Goal: Navigation & Orientation: Find specific page/section

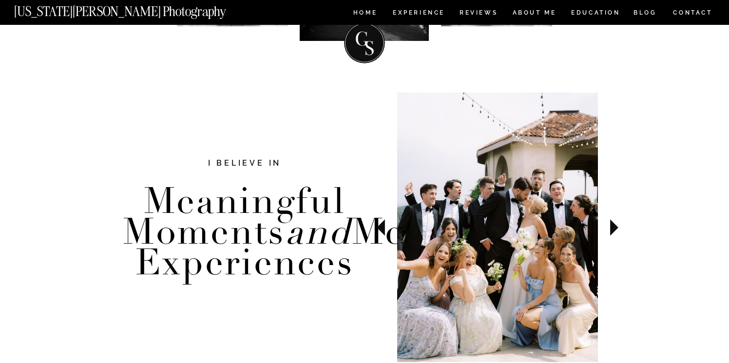
scroll to position [297, 0]
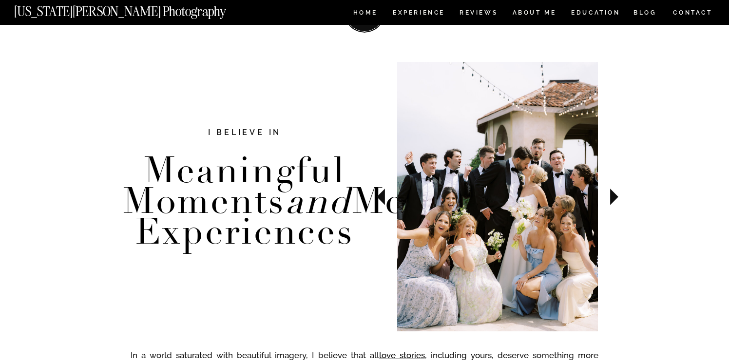
click at [614, 195] on icon at bounding box center [614, 197] width 8 height 17
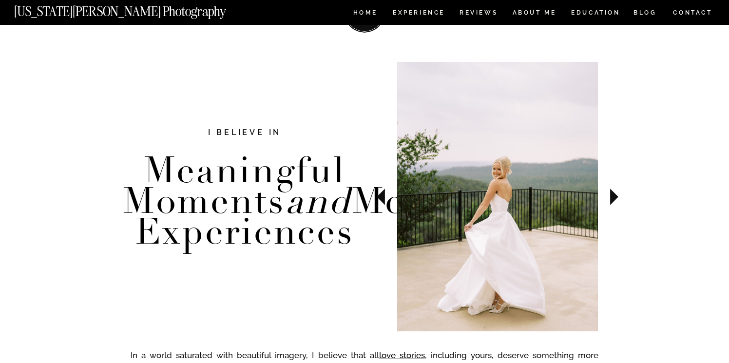
click at [614, 195] on icon at bounding box center [614, 197] width 8 height 17
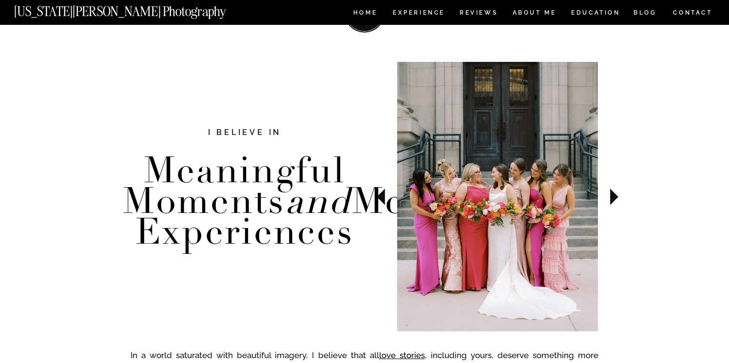
click at [614, 195] on icon at bounding box center [614, 197] width 8 height 17
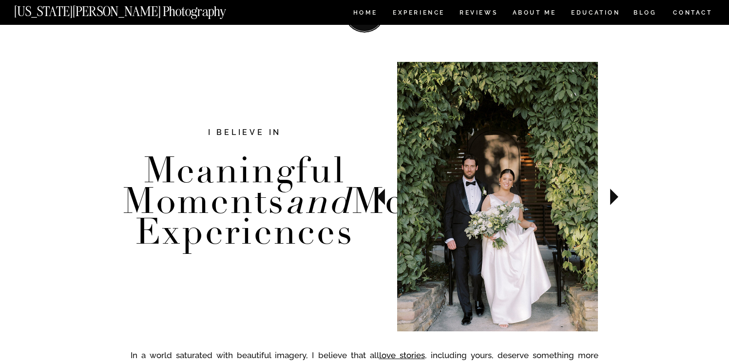
click at [614, 195] on icon at bounding box center [614, 197] width 8 height 17
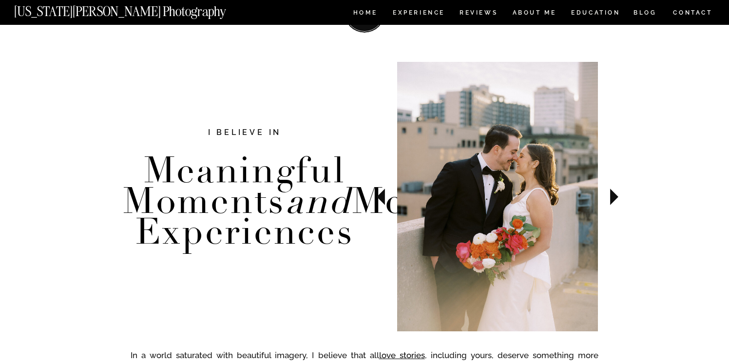
click at [614, 195] on icon at bounding box center [614, 197] width 8 height 17
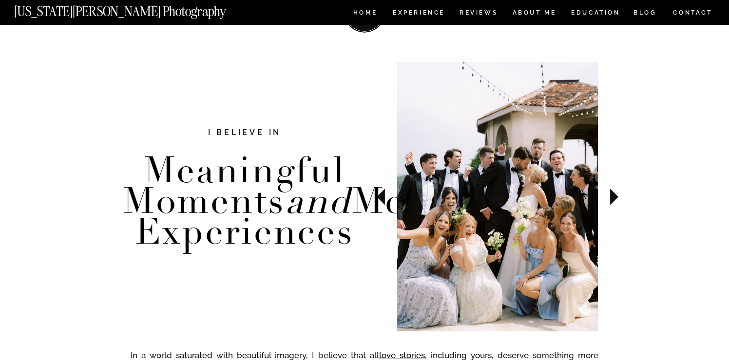
click at [614, 195] on icon at bounding box center [614, 197] width 8 height 17
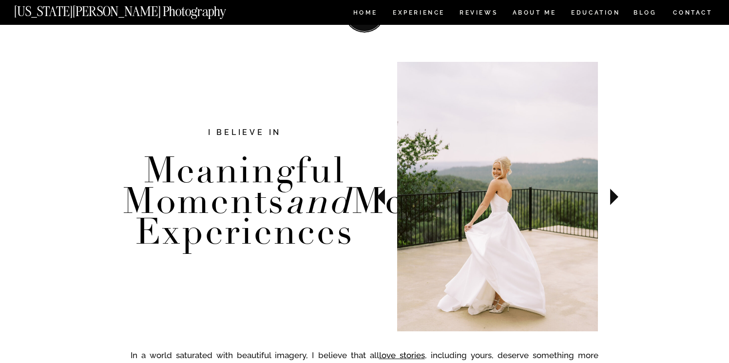
click at [614, 195] on icon at bounding box center [614, 197] width 8 height 17
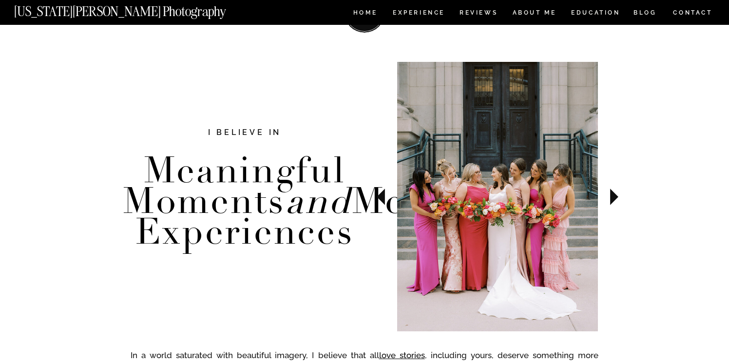
click at [614, 195] on icon at bounding box center [614, 197] width 8 height 17
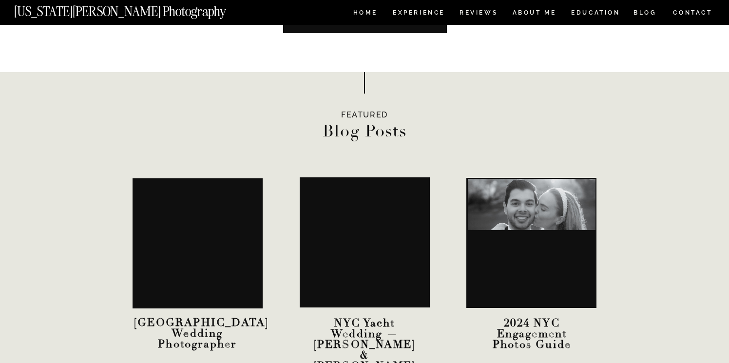
scroll to position [2981, 0]
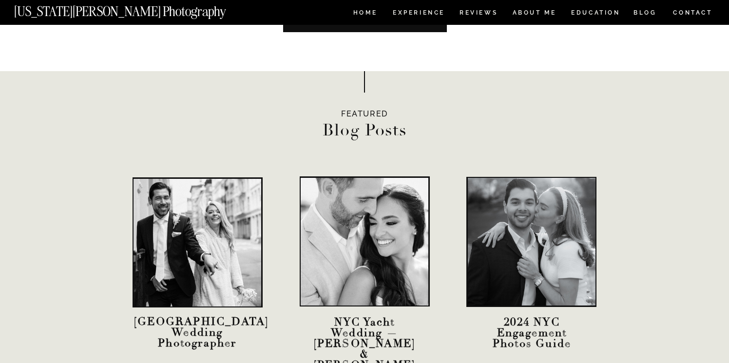
click at [582, 14] on nav "EDUCATION" at bounding box center [595, 14] width 51 height 8
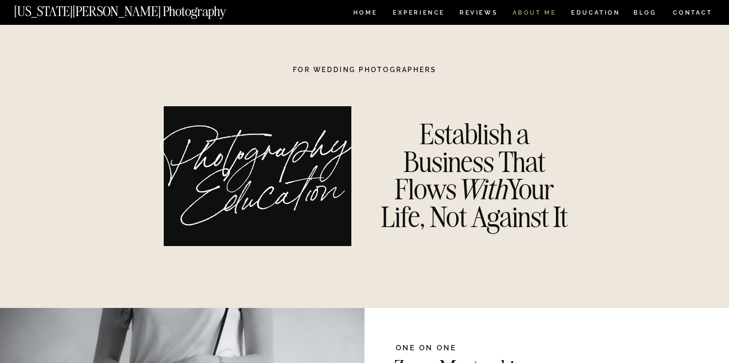
click at [537, 15] on nav "ABOUT ME" at bounding box center [534, 14] width 44 height 8
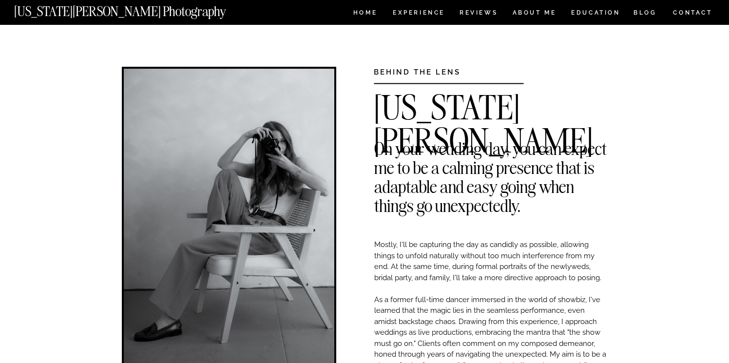
click at [363, 17] on nav "HOME" at bounding box center [365, 14] width 28 height 8
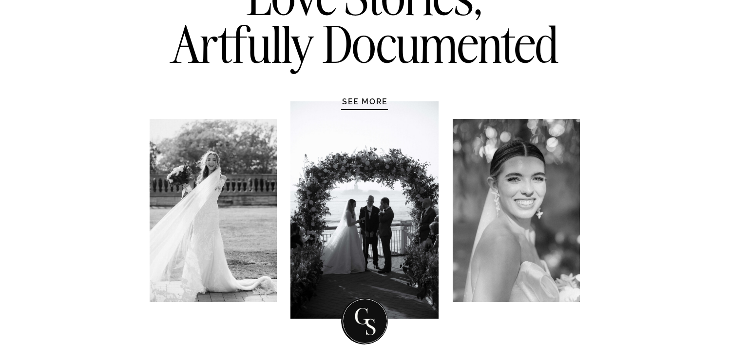
scroll to position [79, 0]
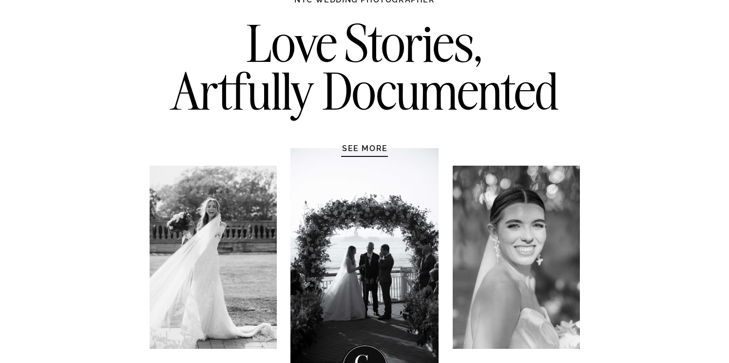
click at [359, 147] on h1 "SEE MORE" at bounding box center [365, 148] width 93 height 10
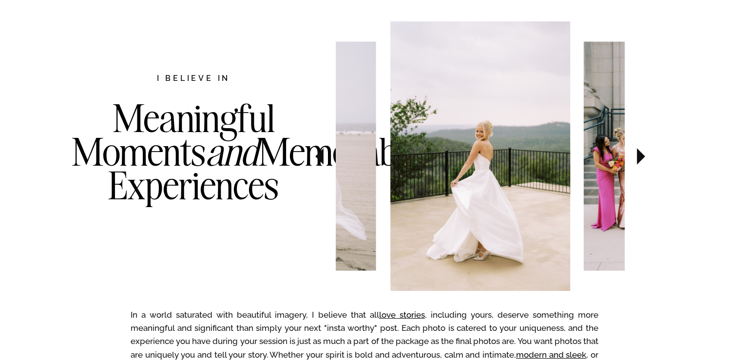
scroll to position [503, 0]
click at [648, 157] on icon at bounding box center [641, 156] width 33 height 34
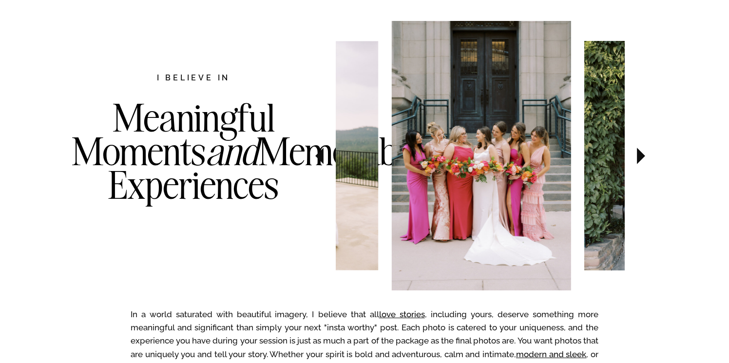
click at [648, 157] on icon at bounding box center [641, 156] width 33 height 34
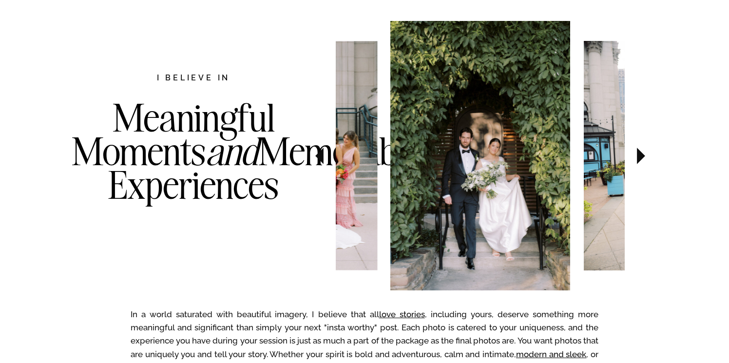
click at [648, 157] on icon at bounding box center [641, 156] width 33 height 34
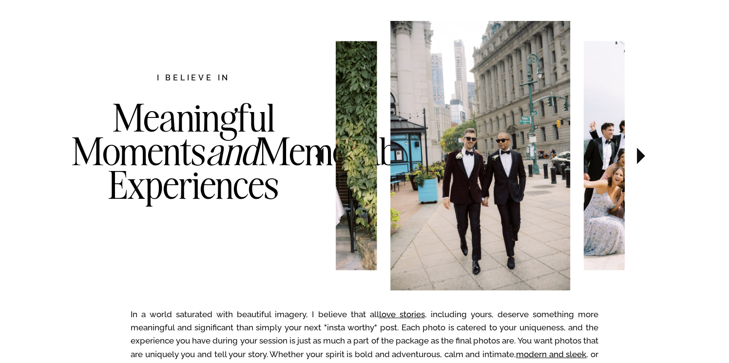
click at [648, 157] on icon at bounding box center [641, 156] width 33 height 34
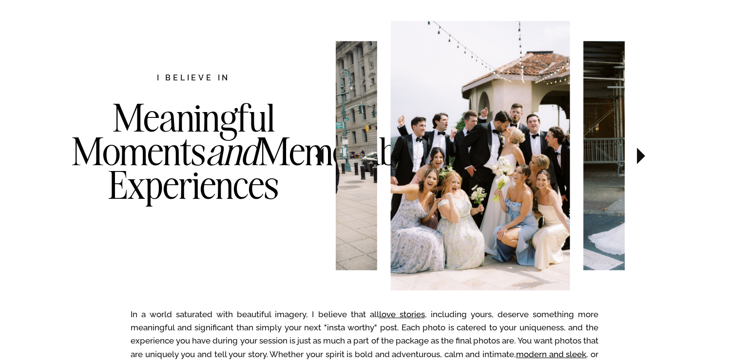
click at [648, 157] on icon at bounding box center [641, 156] width 33 height 34
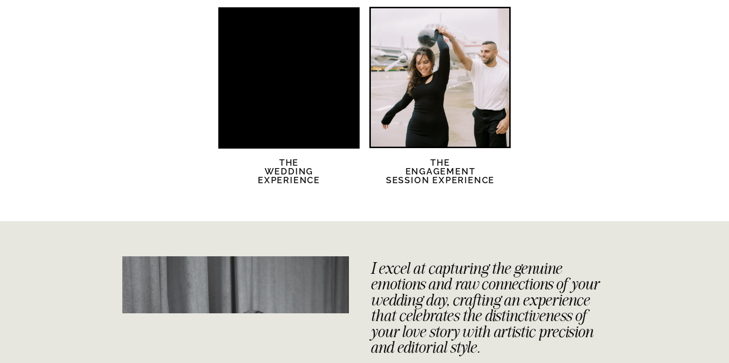
scroll to position [1966, 0]
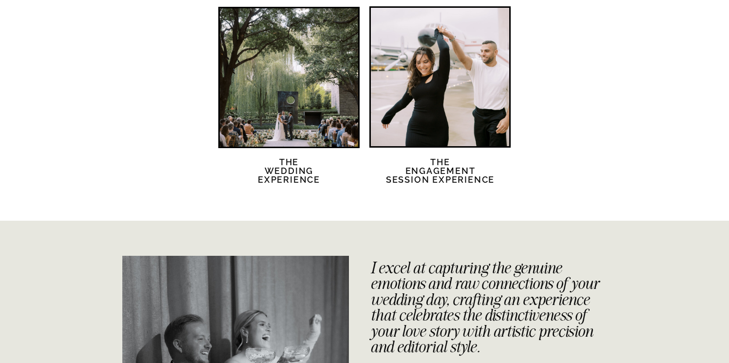
click at [311, 82] on div at bounding box center [289, 77] width 138 height 138
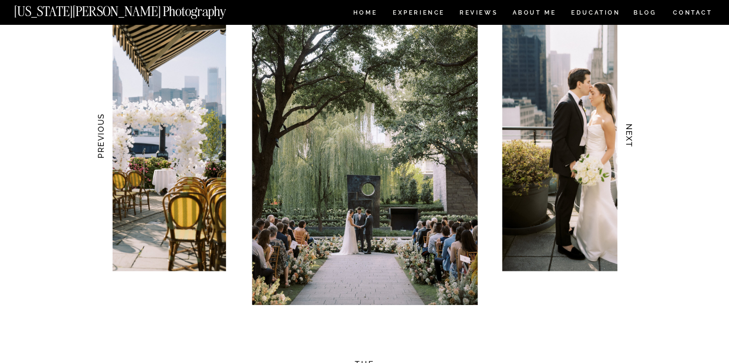
scroll to position [992, 0]
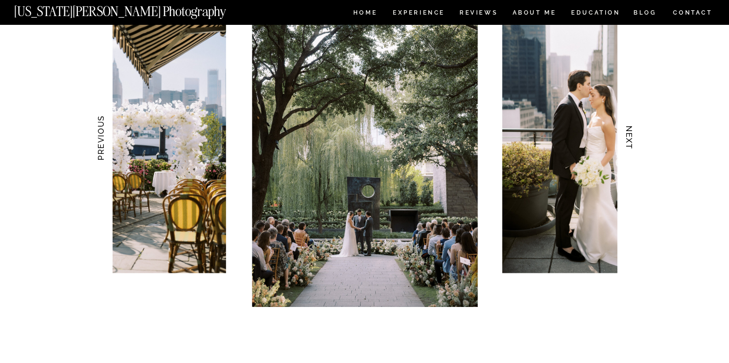
click at [629, 141] on h3 "NEXT" at bounding box center [629, 137] width 10 height 61
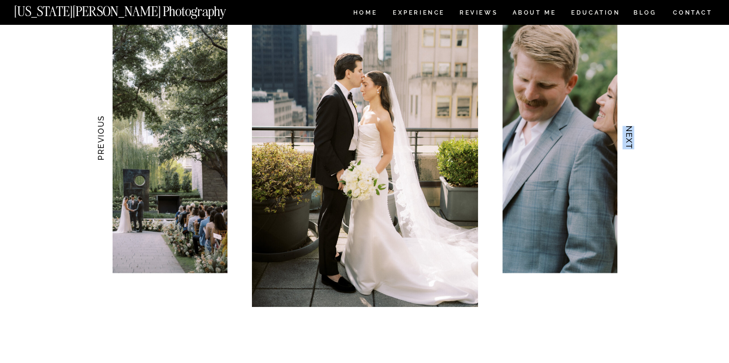
click at [629, 141] on h3 "NEXT" at bounding box center [629, 137] width 10 height 61
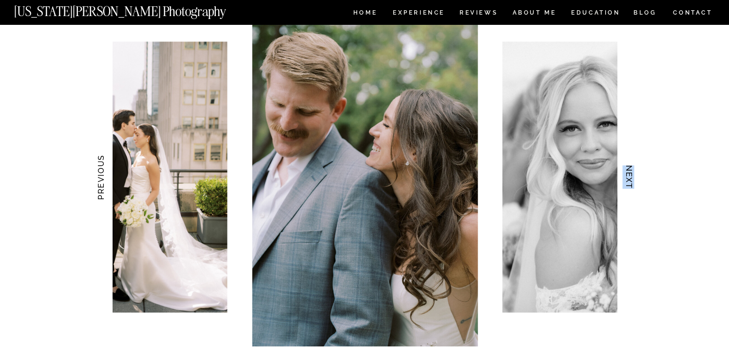
scroll to position [949, 0]
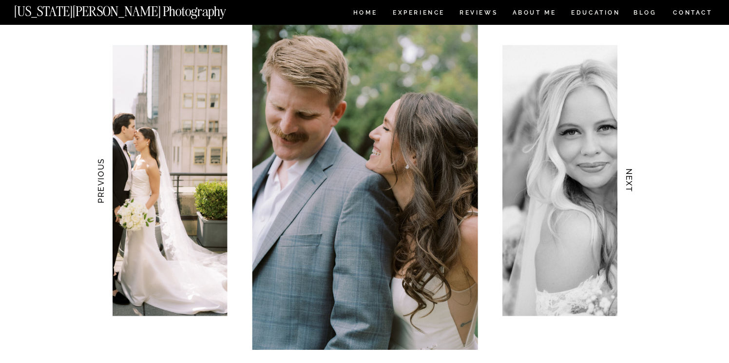
click at [627, 168] on h3 "NEXT" at bounding box center [629, 180] width 10 height 61
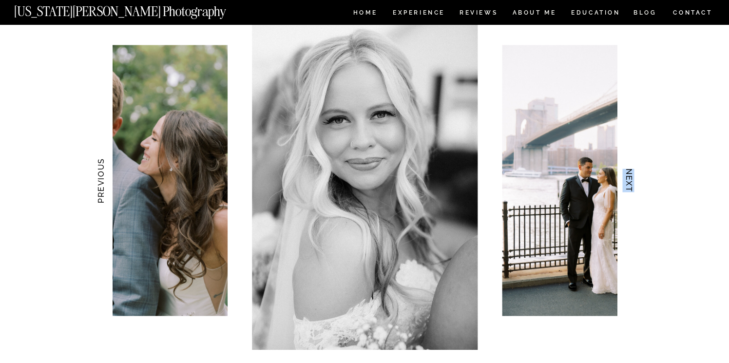
click at [627, 168] on h3 "NEXT" at bounding box center [629, 180] width 10 height 61
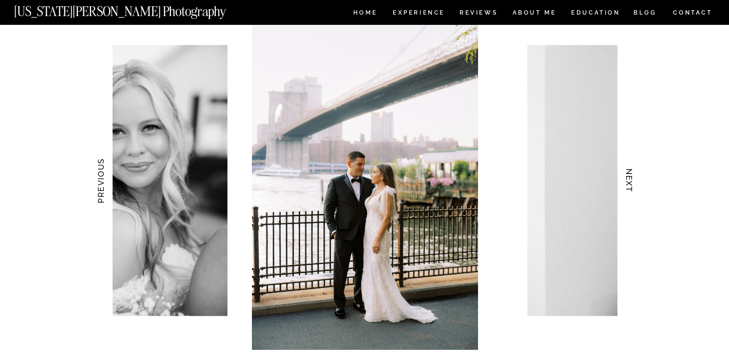
click at [627, 168] on h3 "NEXT" at bounding box center [629, 180] width 10 height 61
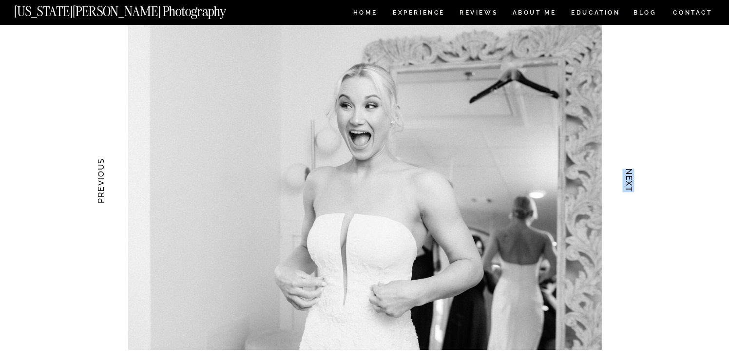
click at [627, 168] on h3 "NEXT" at bounding box center [629, 180] width 10 height 61
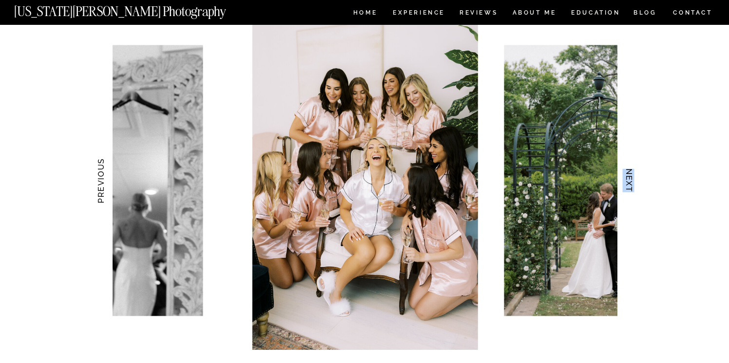
click at [627, 168] on h3 "NEXT" at bounding box center [629, 180] width 10 height 61
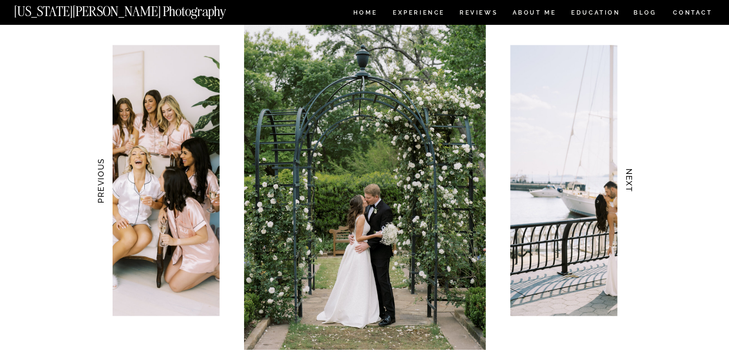
click at [627, 168] on h3 "NEXT" at bounding box center [629, 180] width 10 height 61
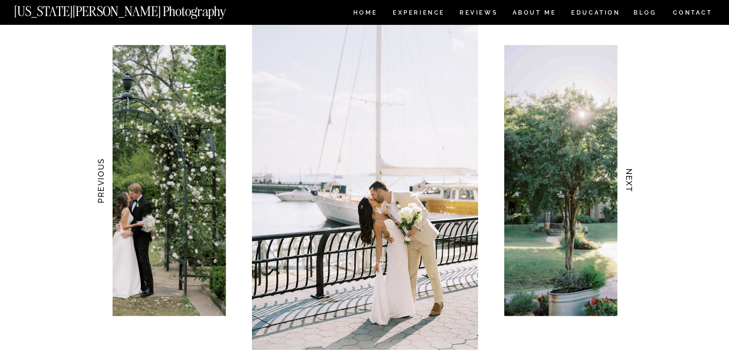
click at [627, 168] on h3 "NEXT" at bounding box center [629, 180] width 10 height 61
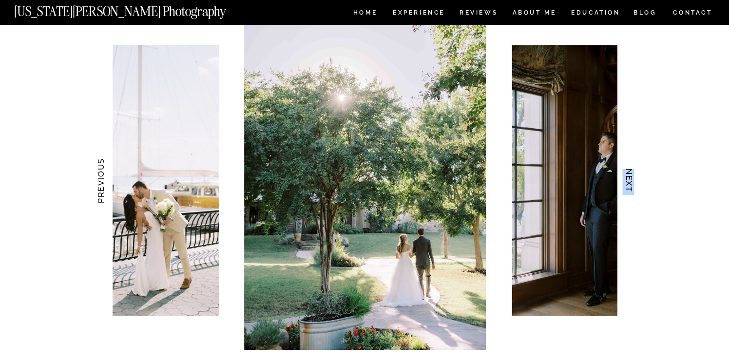
click at [627, 168] on h3 "NEXT" at bounding box center [629, 180] width 10 height 61
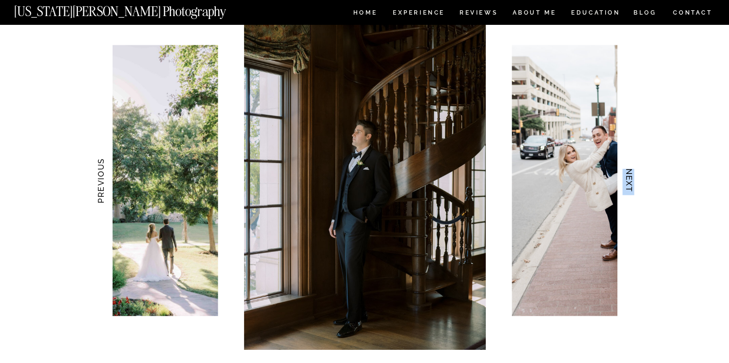
click at [627, 168] on h3 "NEXT" at bounding box center [629, 180] width 10 height 61
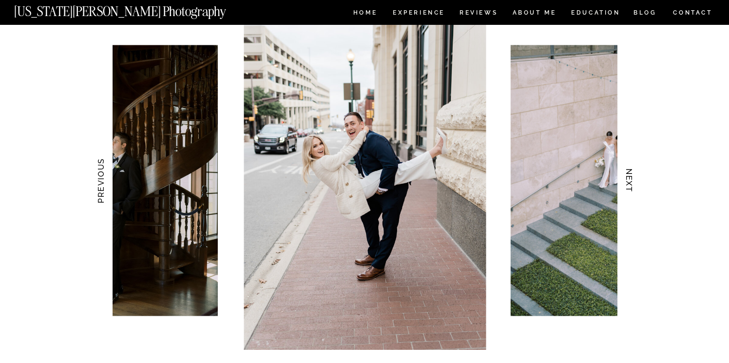
click at [627, 168] on h3 "NEXT" at bounding box center [629, 180] width 10 height 61
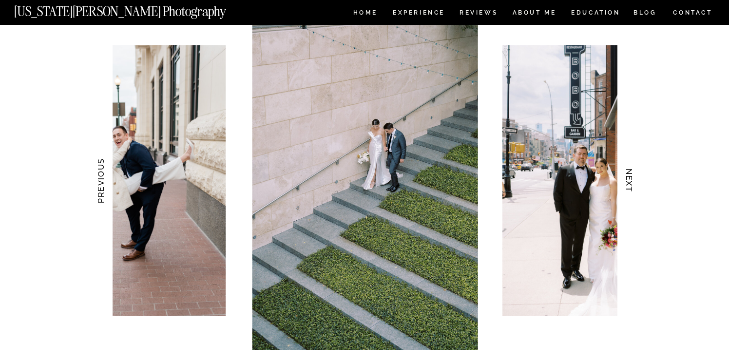
click at [627, 168] on h3 "NEXT" at bounding box center [629, 180] width 10 height 61
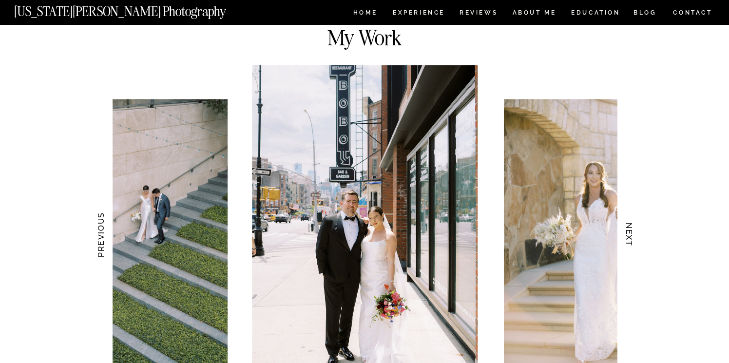
scroll to position [894, 0]
click at [628, 214] on h3 "NEXT" at bounding box center [629, 235] width 10 height 61
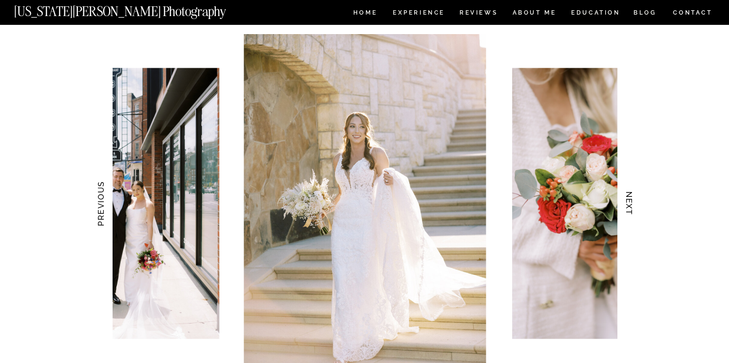
scroll to position [938, 0]
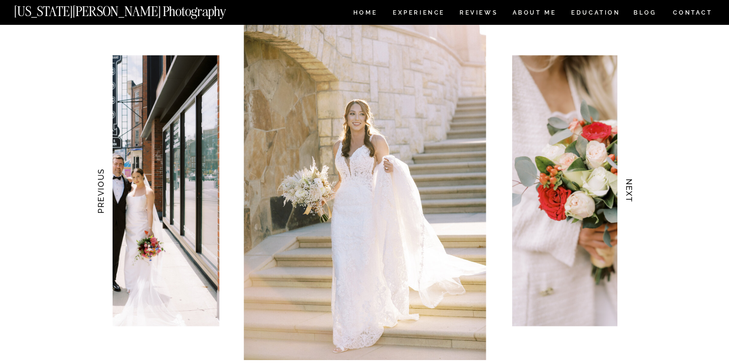
click at [626, 194] on h3 "NEXT" at bounding box center [629, 190] width 10 height 61
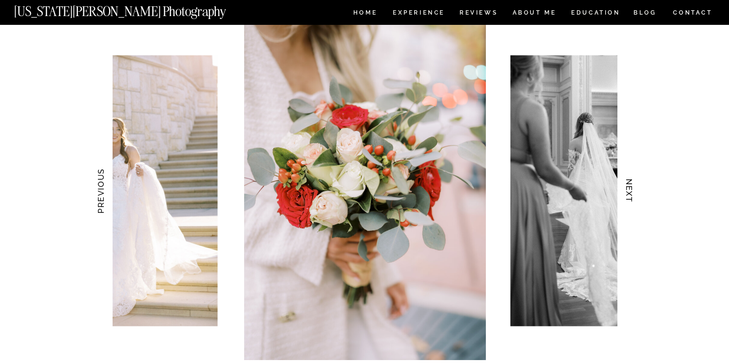
click at [626, 194] on h3 "NEXT" at bounding box center [629, 190] width 10 height 61
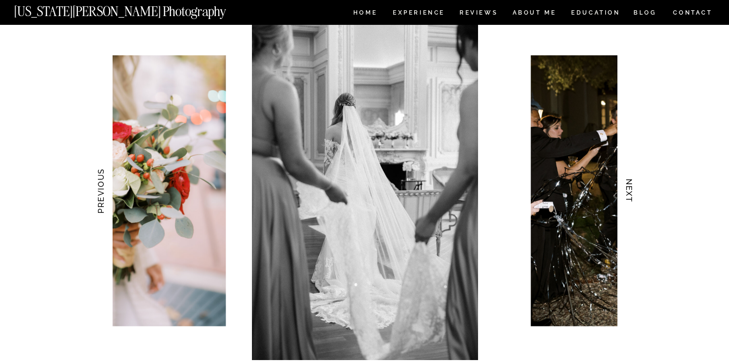
click at [626, 194] on h3 "NEXT" at bounding box center [629, 190] width 10 height 61
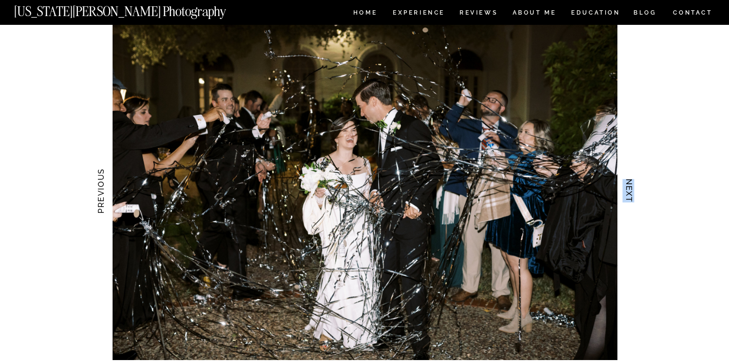
click at [626, 194] on h3 "NEXT" at bounding box center [629, 190] width 10 height 61
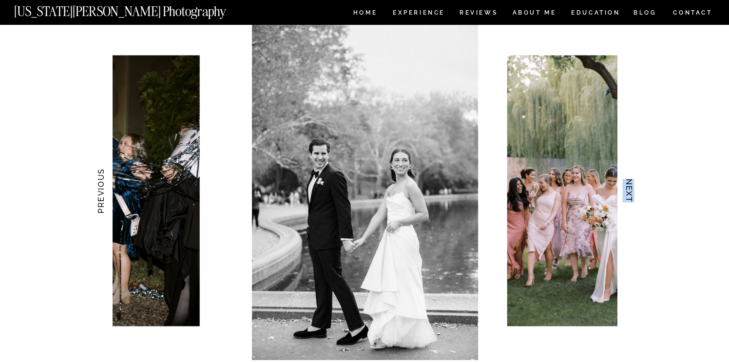
click at [626, 194] on h3 "NEXT" at bounding box center [629, 190] width 10 height 61
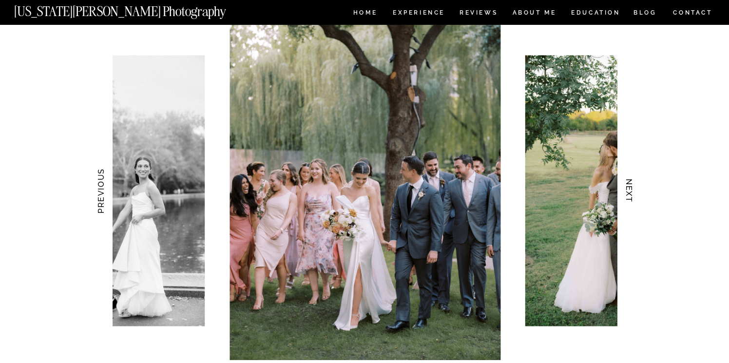
click at [626, 194] on h3 "NEXT" at bounding box center [629, 190] width 10 height 61
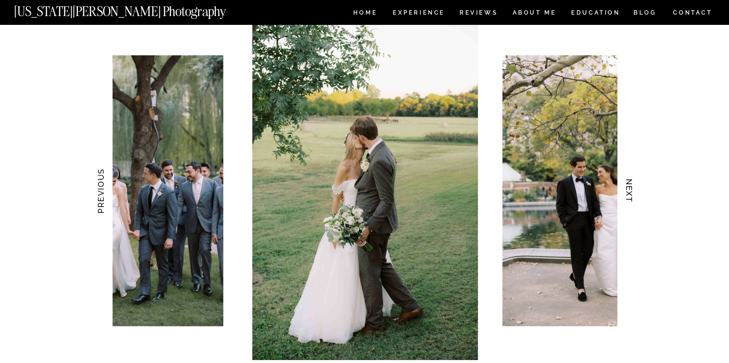
click at [626, 194] on h3 "NEXT" at bounding box center [629, 190] width 10 height 61
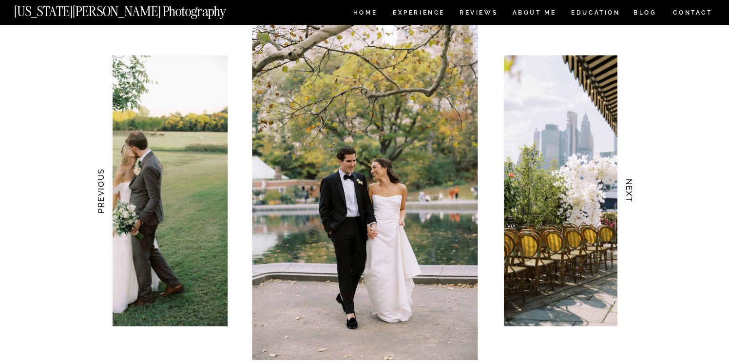
click at [626, 194] on h3 "NEXT" at bounding box center [629, 190] width 10 height 61
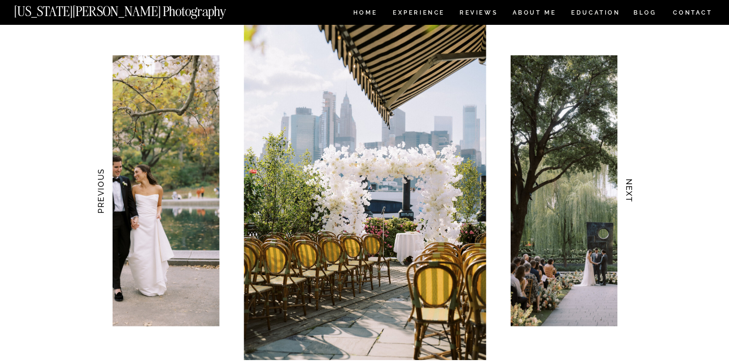
click at [626, 194] on h3 "NEXT" at bounding box center [629, 190] width 10 height 61
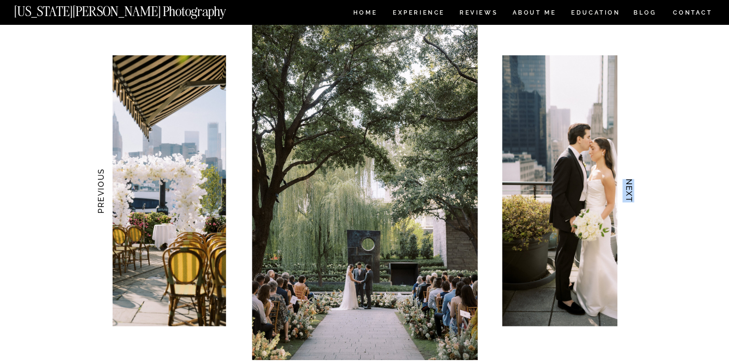
click at [626, 194] on h3 "NEXT" at bounding box center [629, 190] width 10 height 61
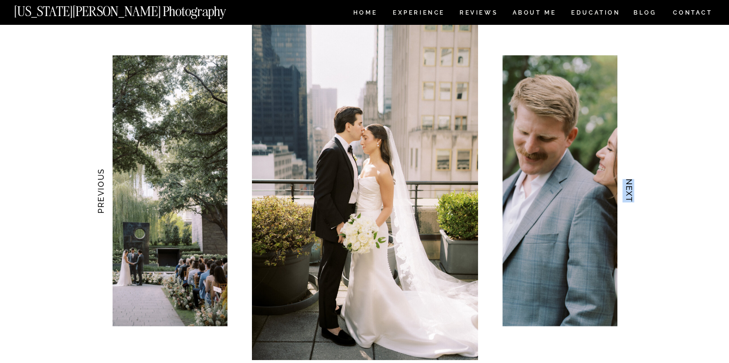
click at [626, 194] on h3 "NEXT" at bounding box center [629, 190] width 10 height 61
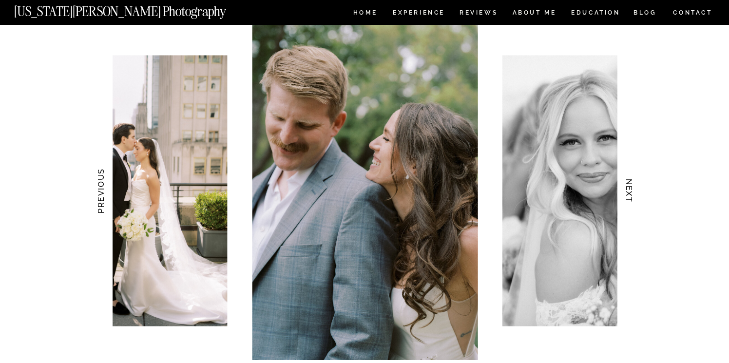
click at [626, 194] on h3 "NEXT" at bounding box center [629, 190] width 10 height 61
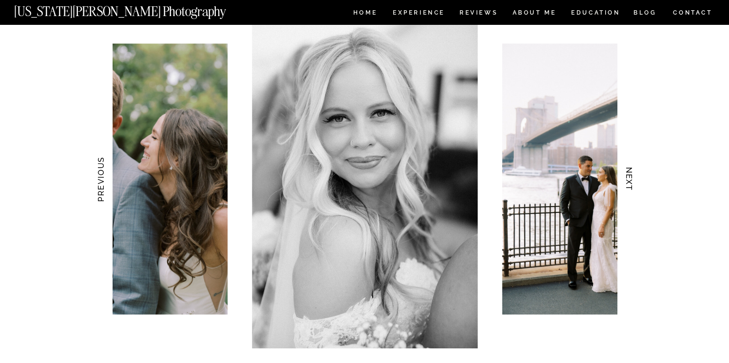
scroll to position [951, 0]
click at [627, 181] on h3 "NEXT" at bounding box center [629, 178] width 10 height 61
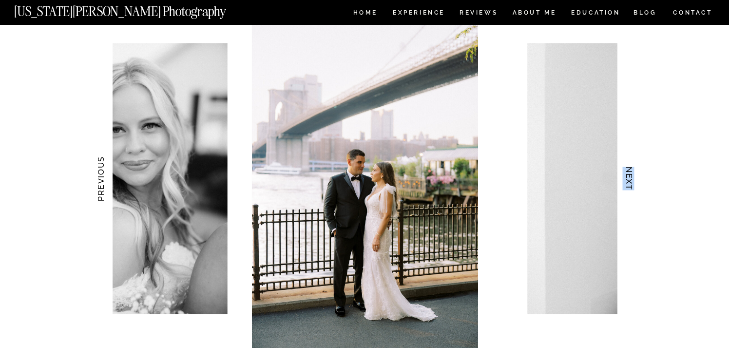
click at [627, 181] on h3 "NEXT" at bounding box center [629, 178] width 10 height 61
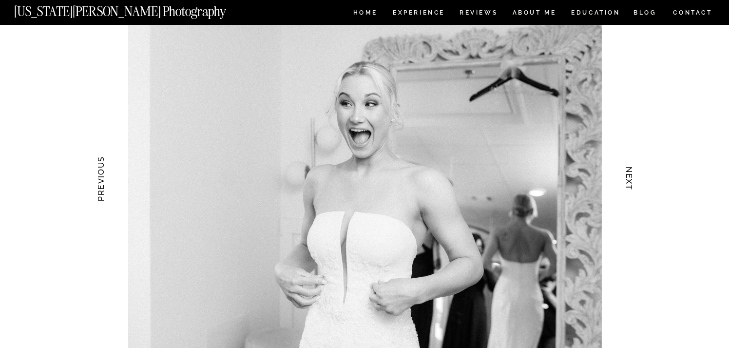
click at [97, 197] on h3 "PREVIOUS" at bounding box center [101, 178] width 10 height 61
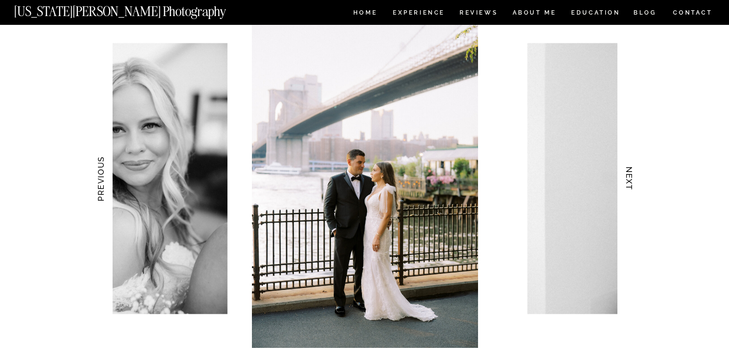
click at [630, 182] on h3 "NEXT" at bounding box center [629, 178] width 10 height 61
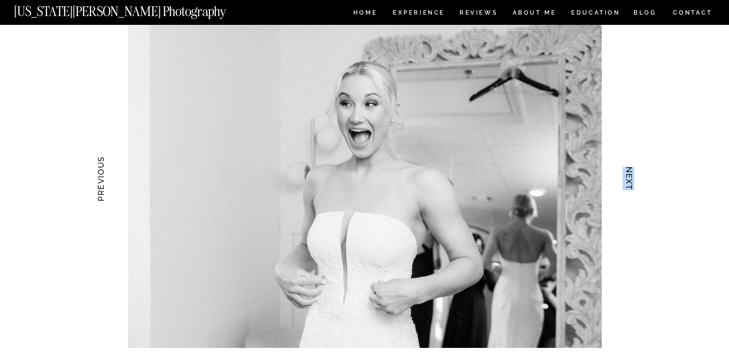
click at [630, 182] on h3 "NEXT" at bounding box center [629, 178] width 10 height 61
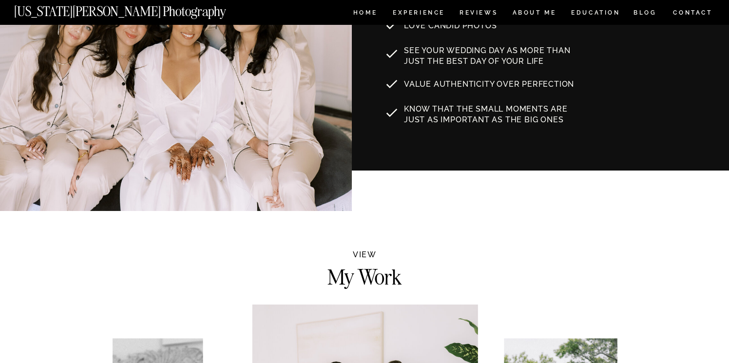
scroll to position [43, 0]
